Goal: Task Accomplishment & Management: Manage account settings

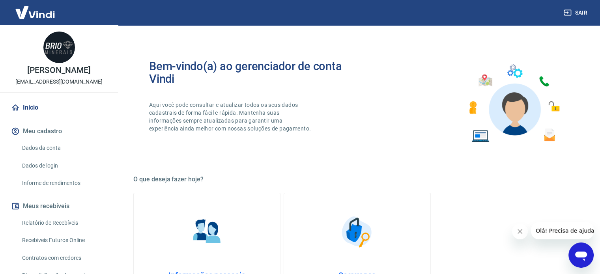
click at [198, 133] on p "Aqui você pode consultar e atualizar todos os seus dados cadastrais de forma fá…" at bounding box center [230, 117] width 163 height 32
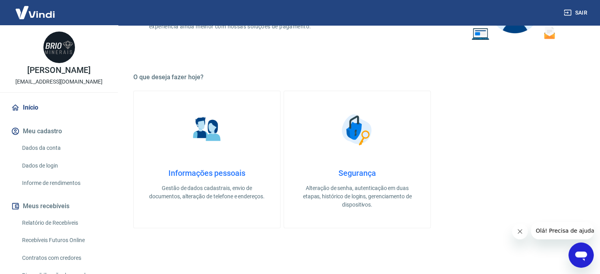
scroll to position [126, 0]
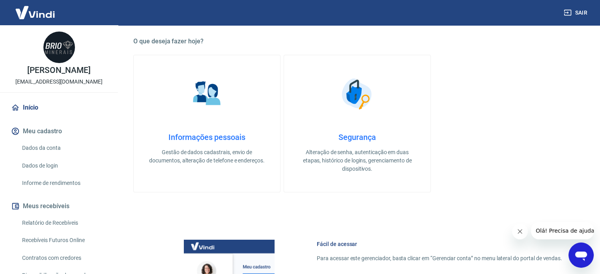
click at [130, 153] on div "Bem-vindo(a) ao gerenciador de conta Vindi Aqui você pode consultar e atualizar…" at bounding box center [357, 169] width 467 height 564
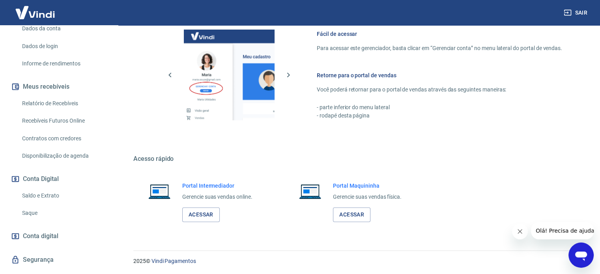
scroll to position [123, 0]
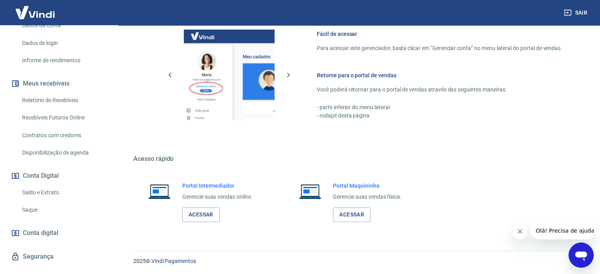
click at [36, 191] on link "Saldo e Extrato" at bounding box center [64, 193] width 90 height 16
